Goal: Information Seeking & Learning: Find specific fact

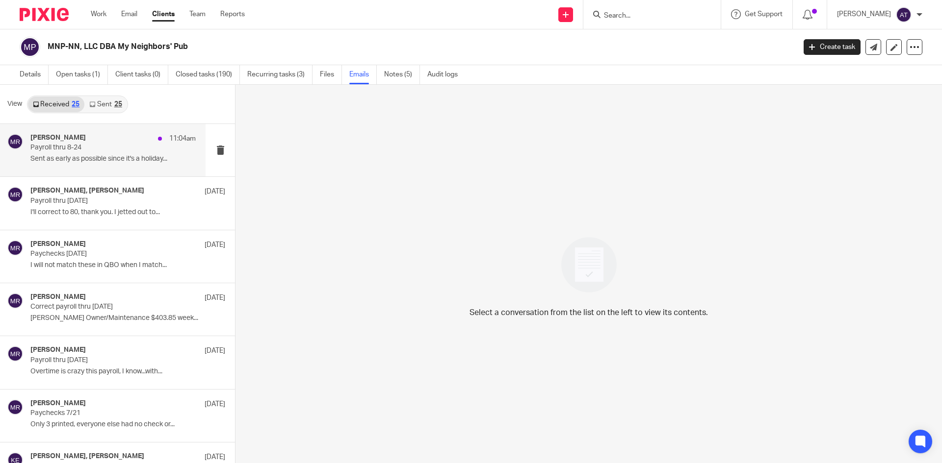
click at [104, 151] on p "Payroll thru 8-24" at bounding box center [96, 148] width 132 height 8
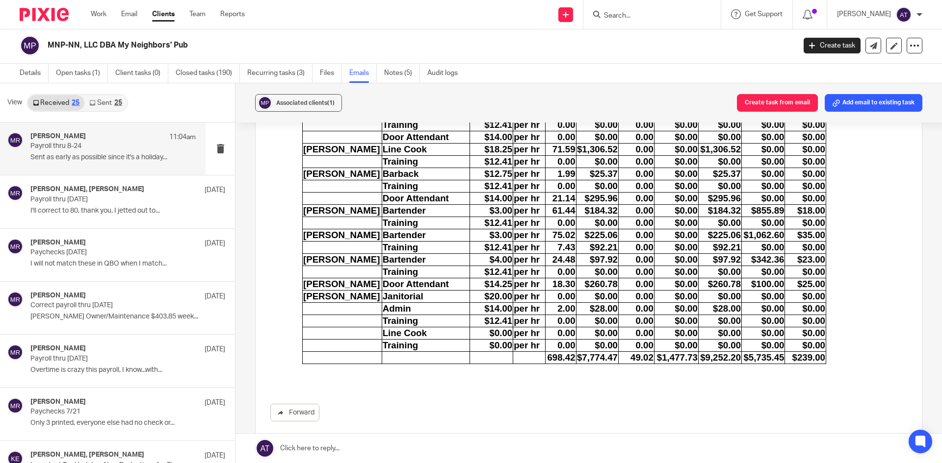
scroll to position [418, 0]
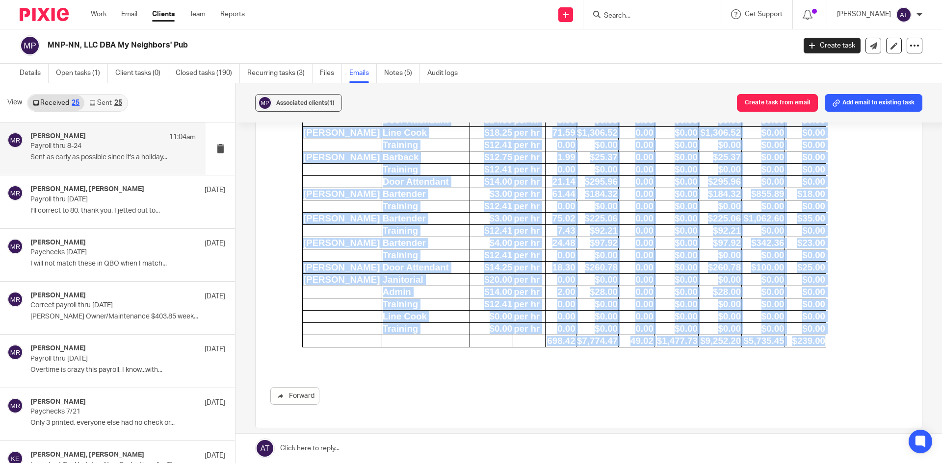
drag, startPoint x: 303, startPoint y: -173, endPoint x: 825, endPoint y: 353, distance: 741.1
click at [825, 348] on table "NAME POSITION Pay rate Hours Reg pay OT Hours OT/bonus Total pay cc tips cash t…" at bounding box center [564, 79] width 524 height 537
copy tbody "NAME POSITION Pay rate Hours Reg pay OT Hours OT/bonus Total pay cc tips cash t…"
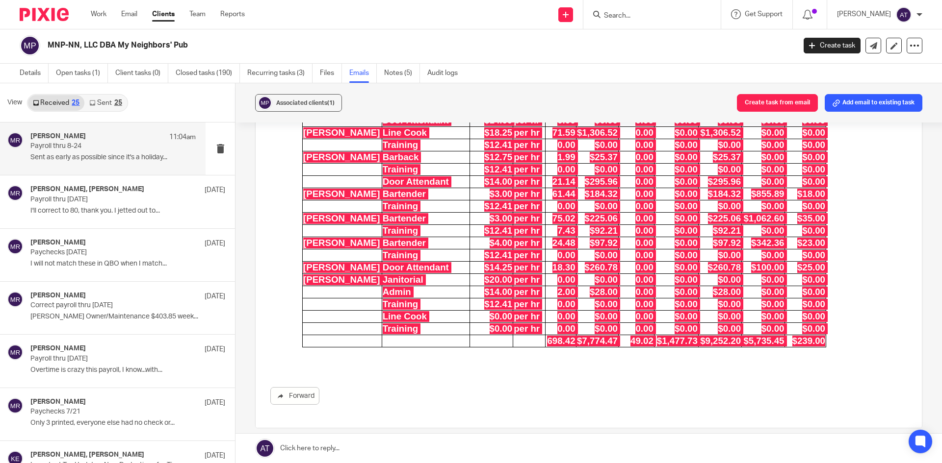
click at [536, 395] on div "Forward" at bounding box center [588, 396] width 637 height 18
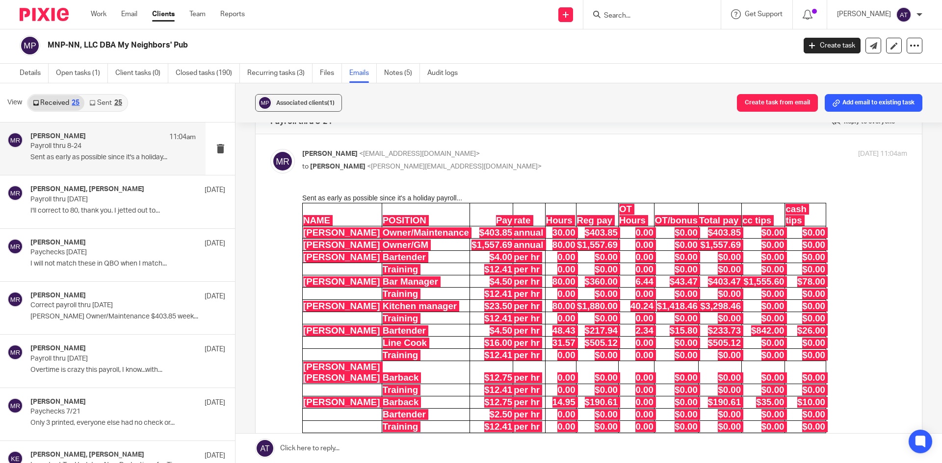
scroll to position [0, 0]
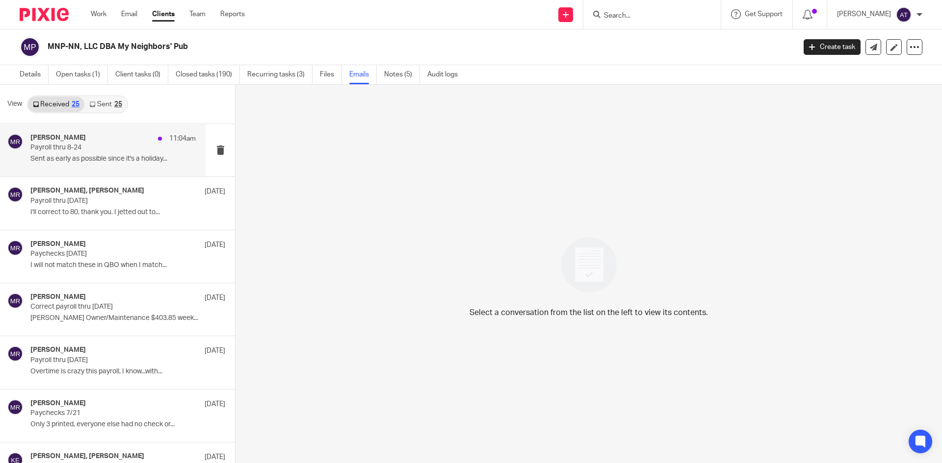
click at [74, 166] on div "[PERSON_NAME] 11:04am Payroll thru 8-24 Sent as early as possible since it's a …" at bounding box center [112, 150] width 165 height 33
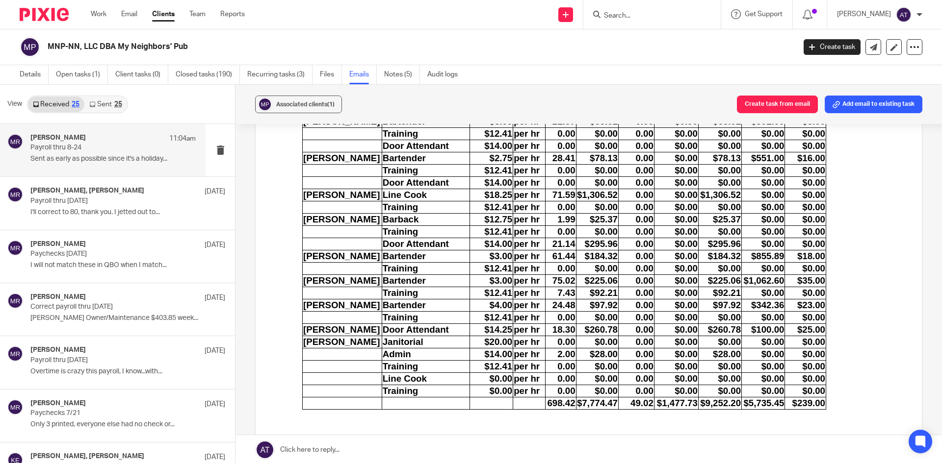
scroll to position [256, 0]
